Goal: Use online tool/utility: Use online tool/utility

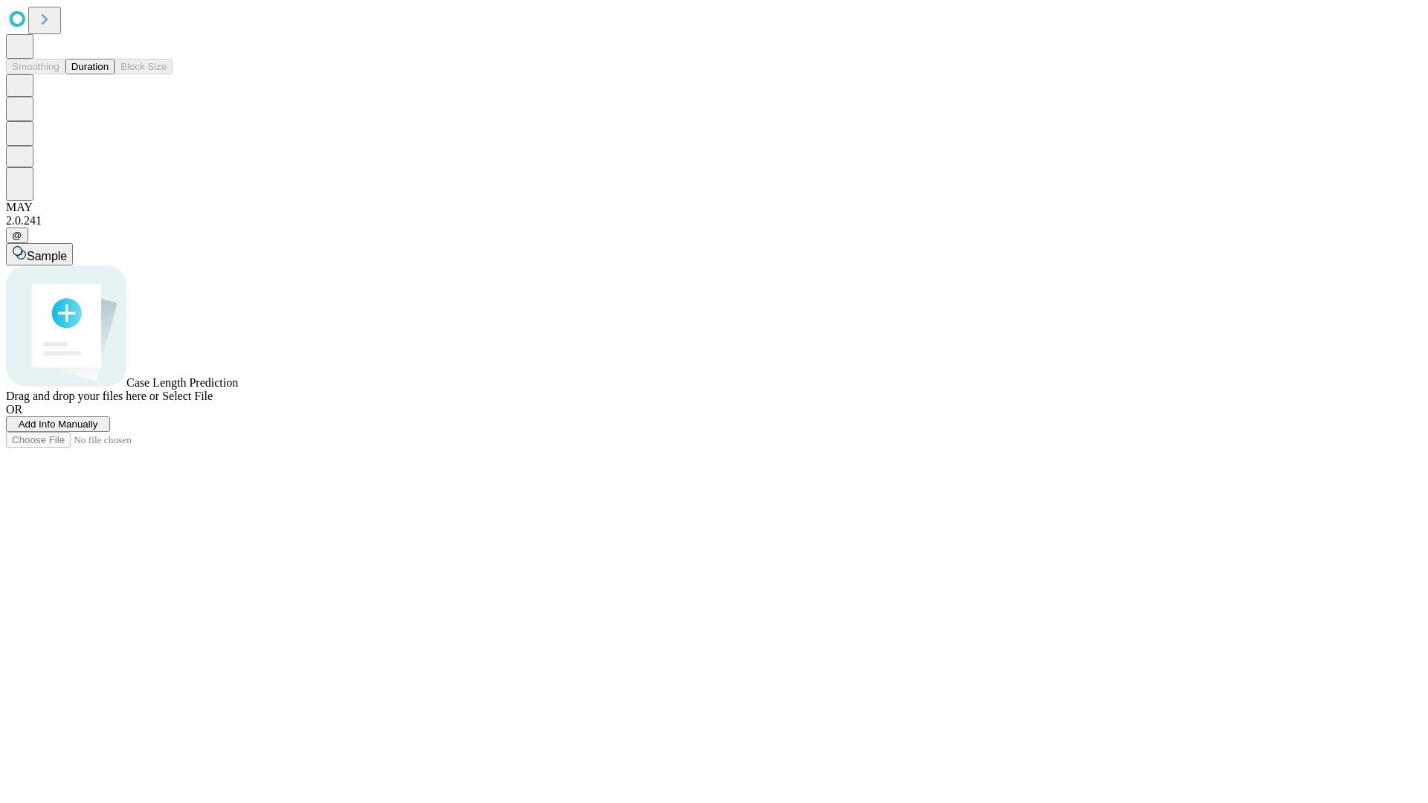
click at [109, 74] on button "Duration" at bounding box center [89, 67] width 49 height 16
click at [67, 250] on span "Sample" at bounding box center [47, 256] width 40 height 13
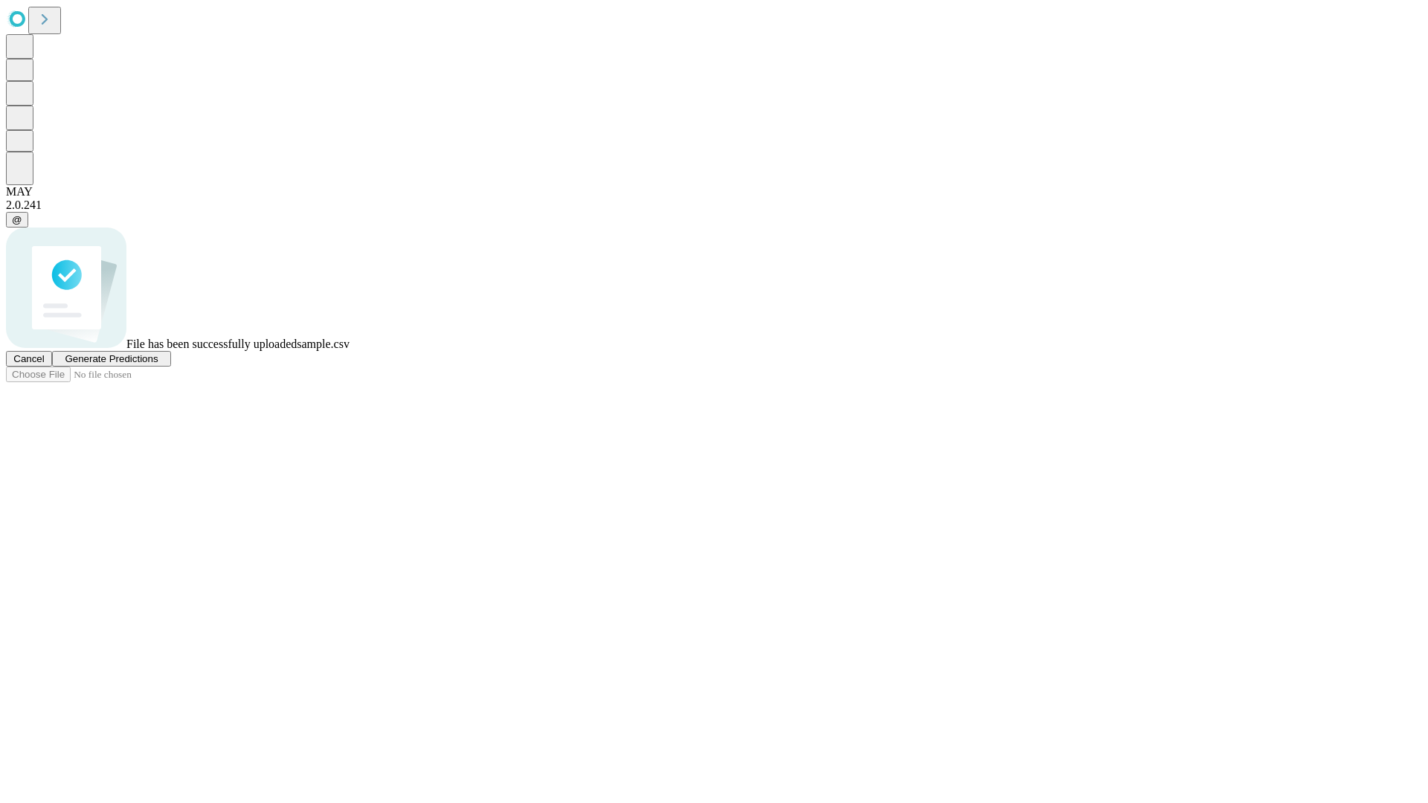
click at [158, 365] on span "Generate Predictions" at bounding box center [111, 358] width 93 height 11
